Goal: Task Accomplishment & Management: Manage account settings

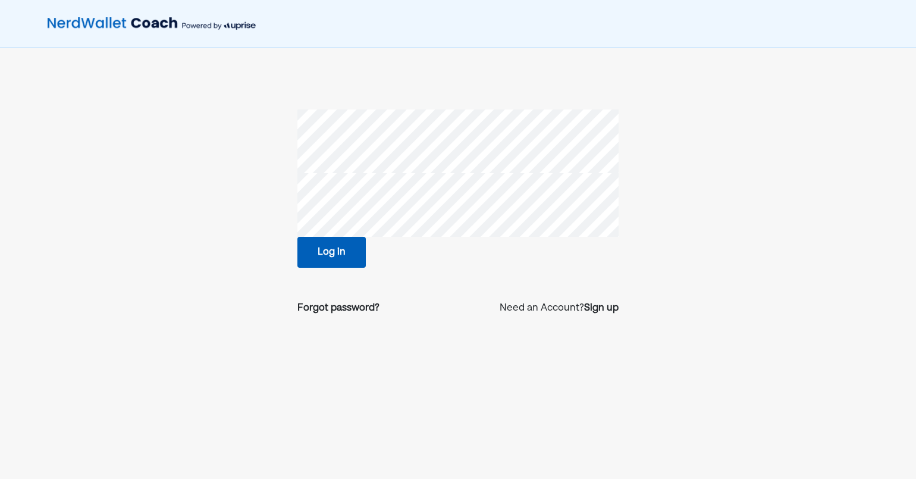
click at [329, 249] on button "Log in" at bounding box center [331, 252] width 68 height 31
click at [350, 252] on button "Log in" at bounding box center [331, 252] width 68 height 31
click at [322, 260] on button "Log in" at bounding box center [331, 252] width 68 height 31
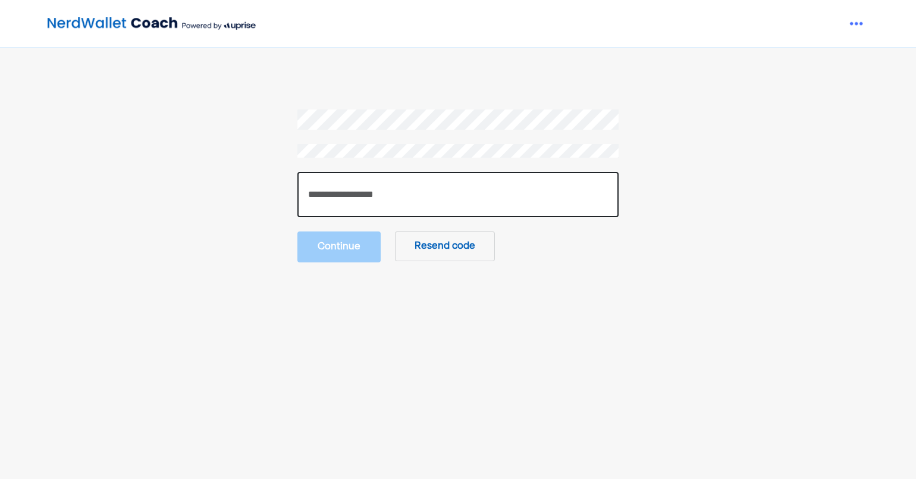
click at [428, 199] on input "number" at bounding box center [457, 194] width 321 height 45
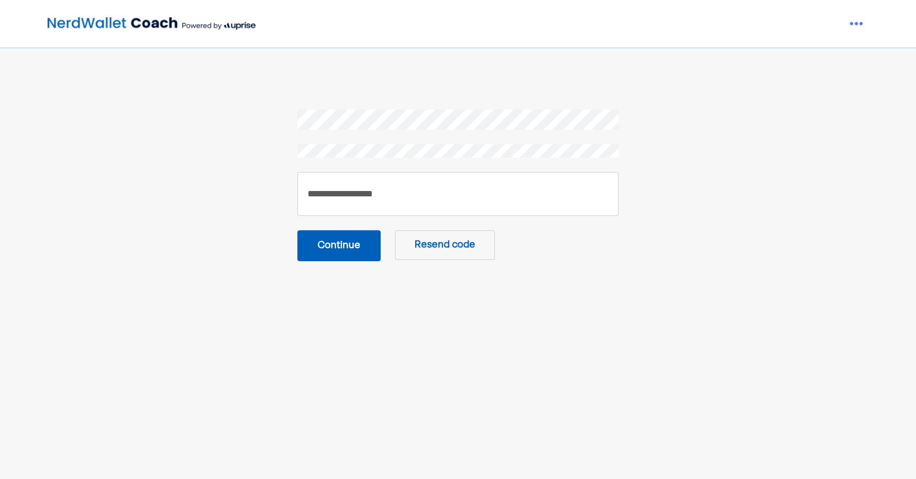
click at [368, 251] on button "Continue" at bounding box center [338, 245] width 83 height 31
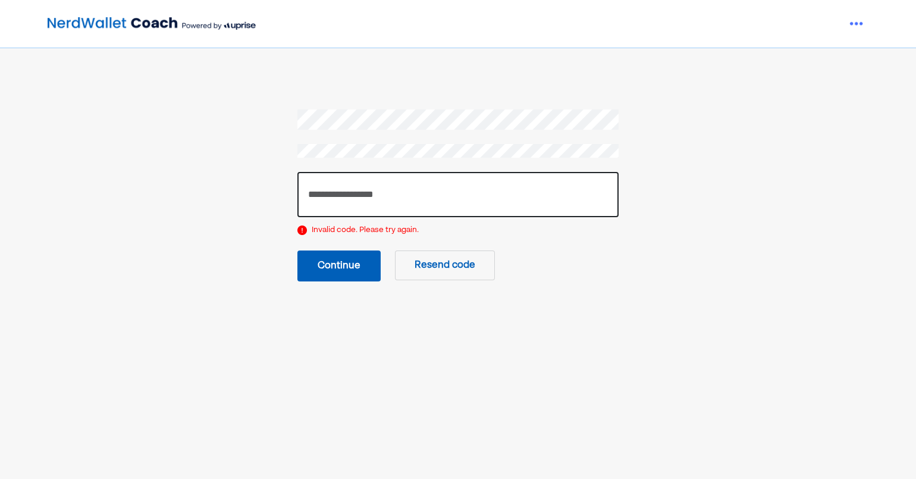
click at [357, 196] on input "******" at bounding box center [457, 194] width 321 height 45
type input "*"
type input "******"
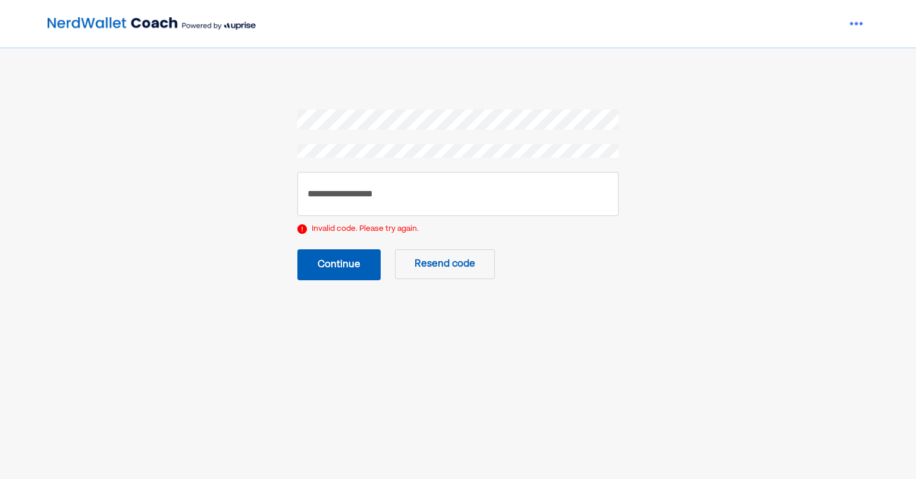
click at [336, 268] on button "Continue" at bounding box center [338, 264] width 83 height 31
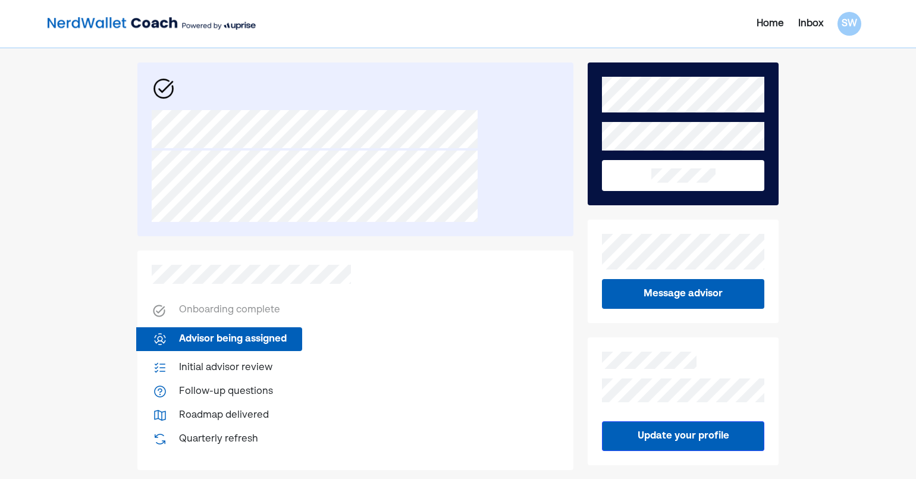
click at [807, 24] on div "Inbox" at bounding box center [810, 24] width 25 height 14
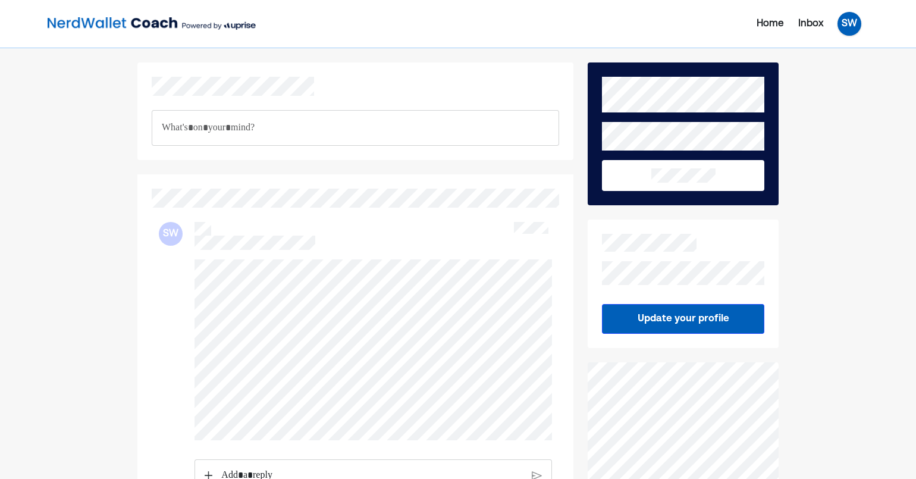
click at [844, 30] on div "SW" at bounding box center [850, 24] width 24 height 24
click at [838, 55] on div "Upgrade" at bounding box center [841, 52] width 39 height 14
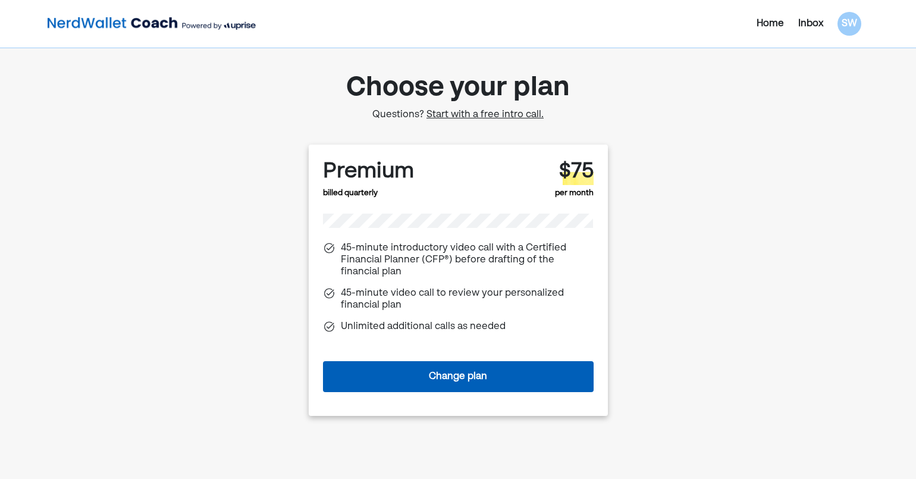
click at [458, 371] on button "Change plan" at bounding box center [458, 376] width 271 height 31
click at [413, 383] on button "Change plan" at bounding box center [458, 376] width 271 height 31
click at [443, 114] on span "Start with a free intro call." at bounding box center [485, 115] width 117 height 10
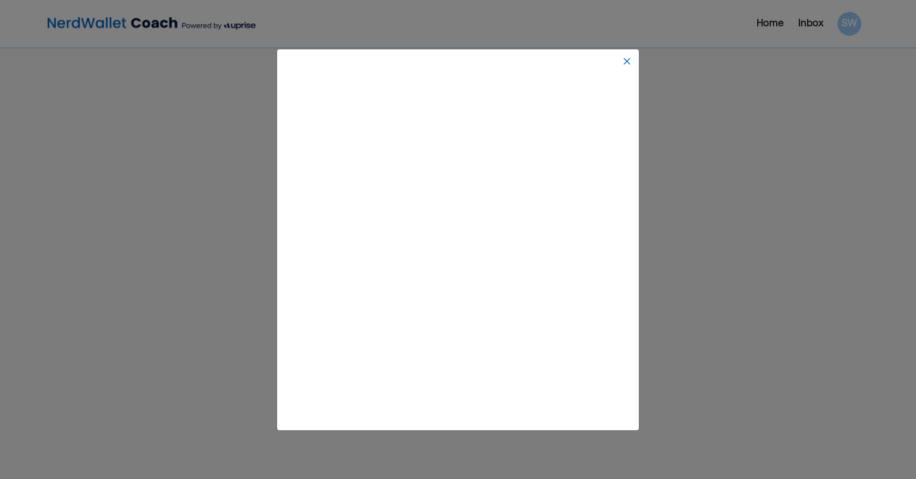
click at [684, 252] on div at bounding box center [458, 239] width 916 height 479
click at [625, 59] on img at bounding box center [627, 62] width 10 height 10
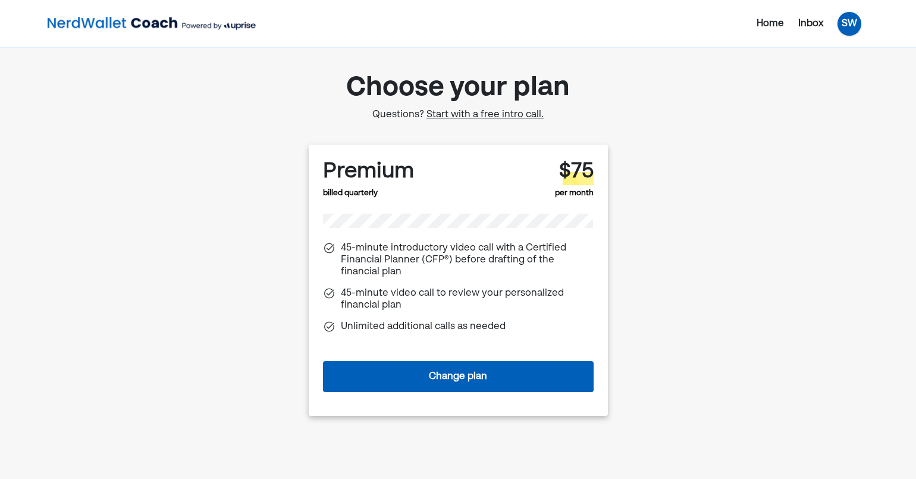
click at [845, 21] on div "SW" at bounding box center [850, 24] width 24 height 24
click at [833, 96] on div "Log out" at bounding box center [839, 96] width 35 height 14
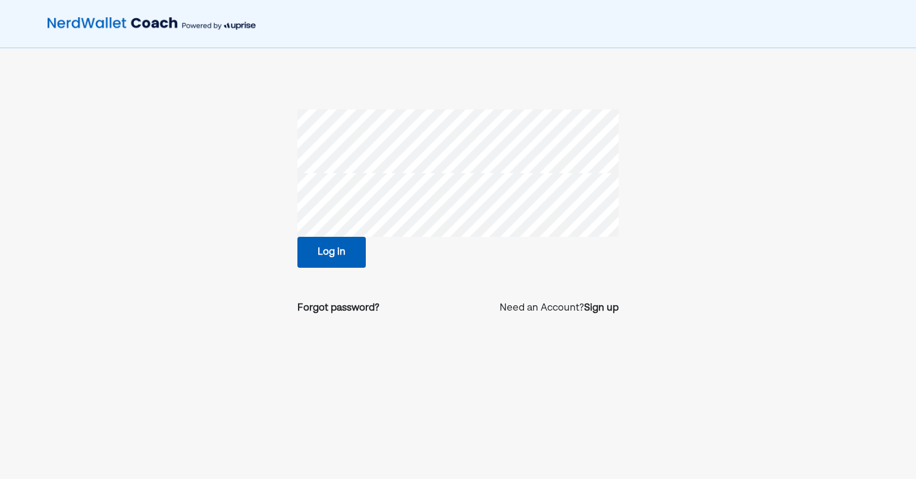
click at [330, 249] on button "Log in" at bounding box center [331, 252] width 68 height 31
click at [338, 251] on button "Log in" at bounding box center [331, 252] width 68 height 31
click at [319, 252] on button "Log in" at bounding box center [331, 252] width 68 height 31
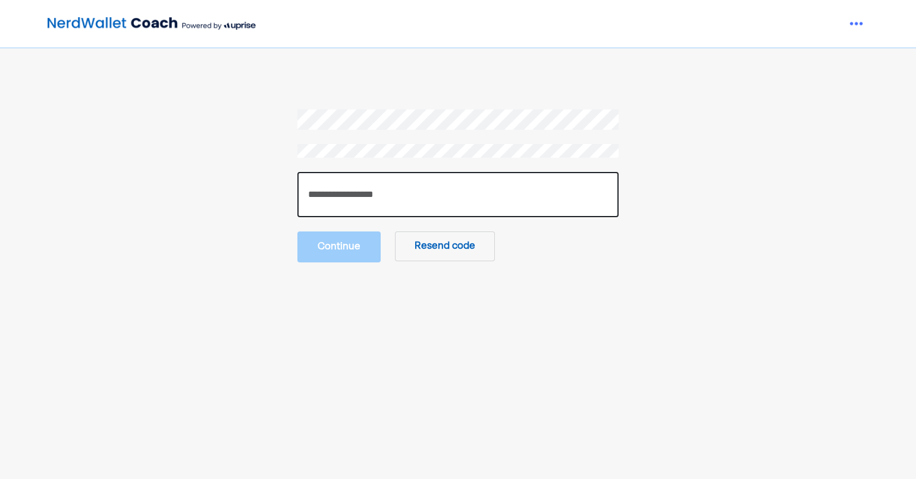
click at [319, 192] on input "number" at bounding box center [457, 194] width 321 height 45
type input "******"
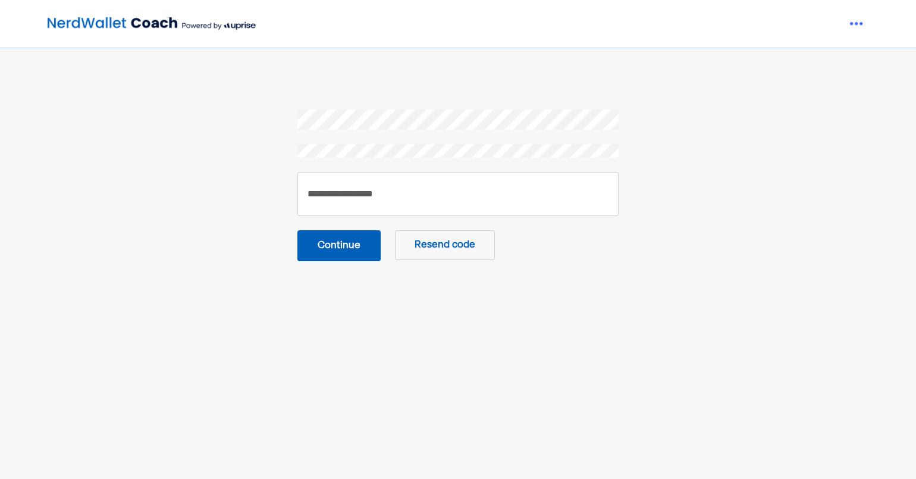
click at [336, 247] on button "Continue" at bounding box center [338, 245] width 83 height 31
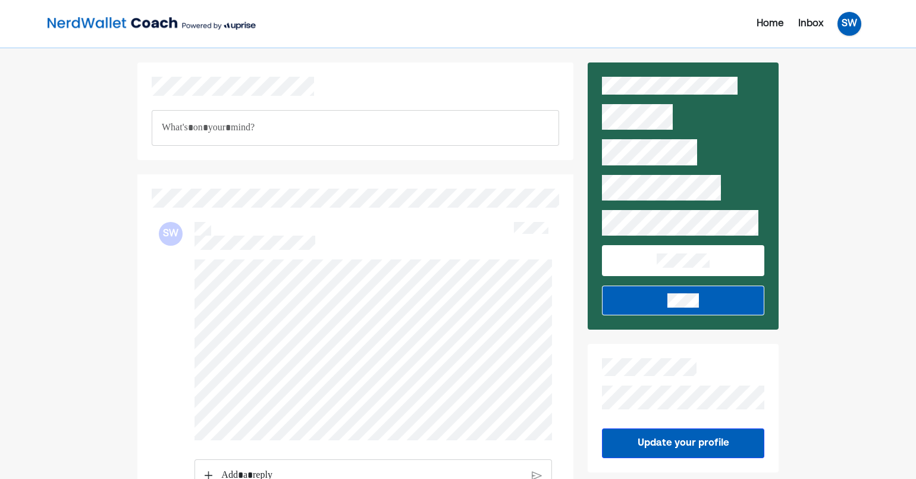
click at [845, 24] on div "SW" at bounding box center [850, 24] width 24 height 24
click at [846, 50] on div "Upgrade" at bounding box center [841, 52] width 39 height 14
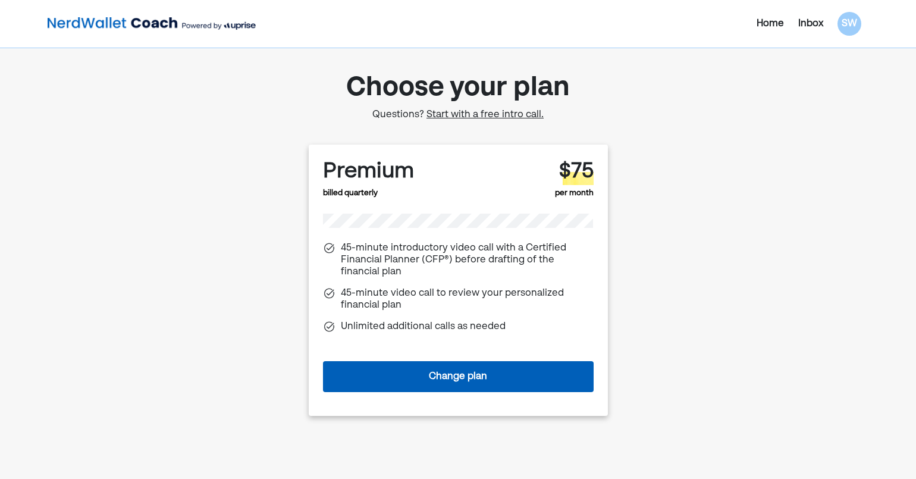
click at [498, 113] on span "Start with a free intro call." at bounding box center [485, 115] width 117 height 10
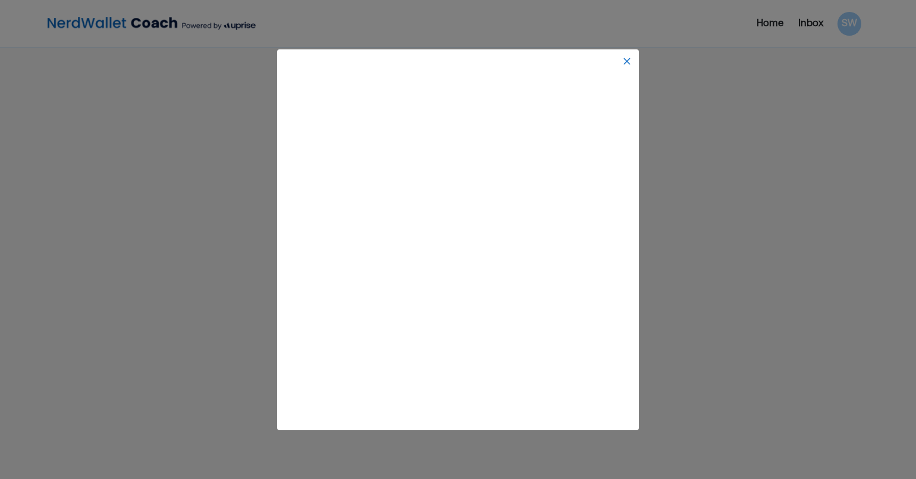
click at [719, 282] on div at bounding box center [458, 239] width 916 height 479
click at [625, 63] on img at bounding box center [627, 62] width 10 height 10
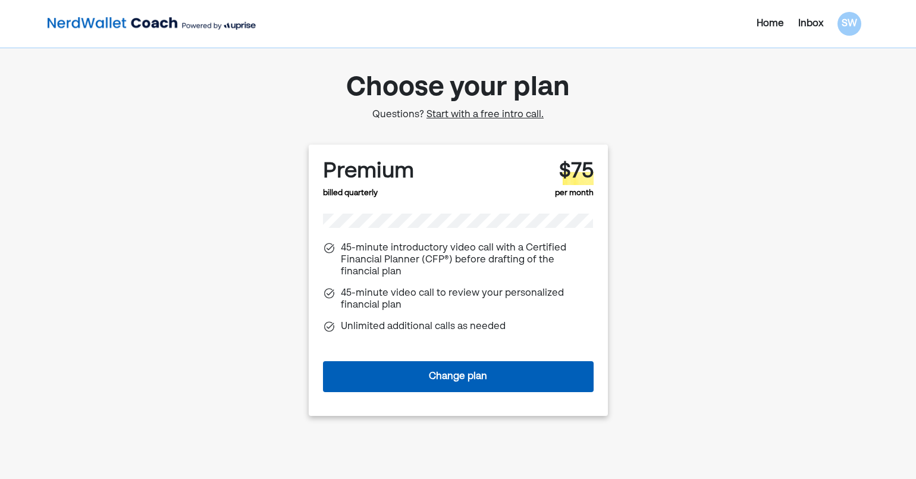
click at [765, 21] on div "Home" at bounding box center [770, 24] width 27 height 14
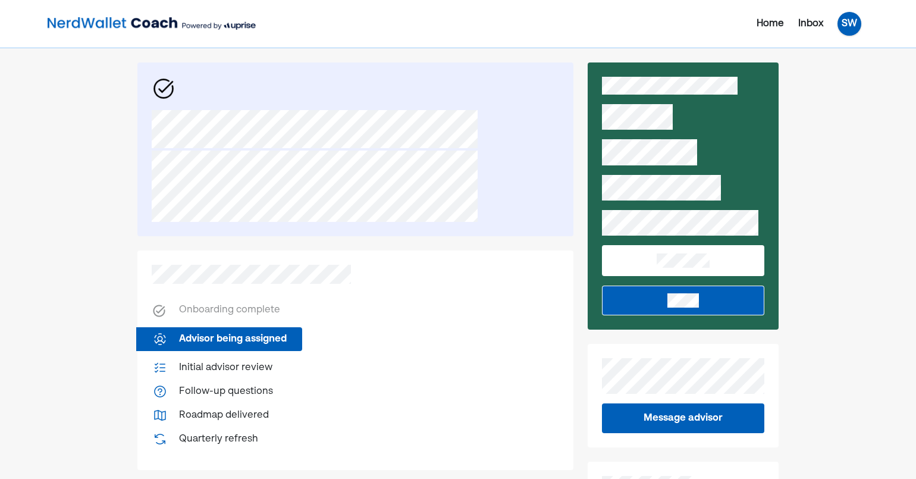
click at [847, 20] on div "SW" at bounding box center [850, 24] width 24 height 24
click at [833, 92] on div "Log out" at bounding box center [839, 96] width 35 height 14
